Goal: Answer question/provide support

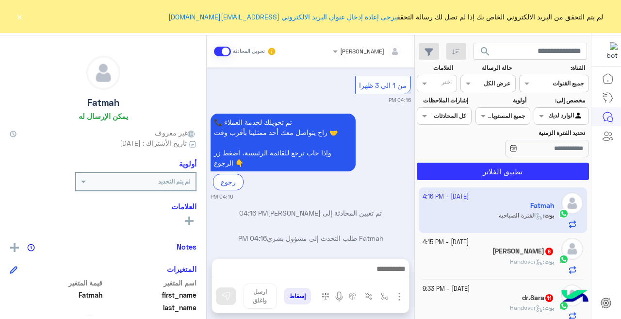
click at [19, 17] on button "×" at bounding box center [20, 17] width 10 height 10
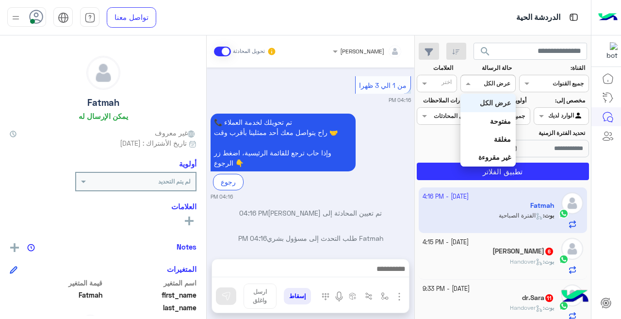
click at [500, 88] on div "عرض الكل" at bounding box center [496, 83] width 27 height 9
click at [493, 153] on b "غير مقروءة" at bounding box center [494, 157] width 32 height 8
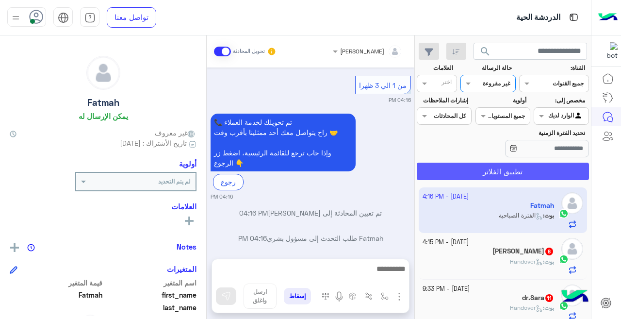
click at [542, 171] on button "تطبيق الفلاتر" at bounding box center [502, 170] width 172 height 17
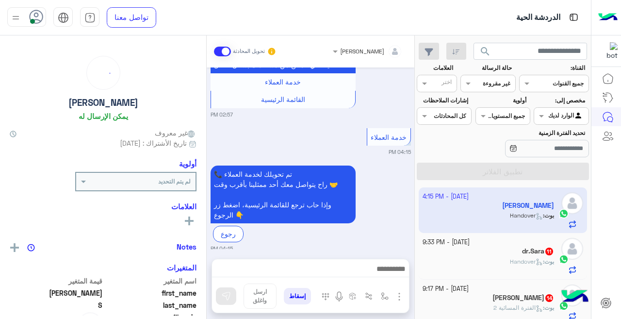
scroll to position [427, 0]
